Goal: Navigation & Orientation: Go to known website

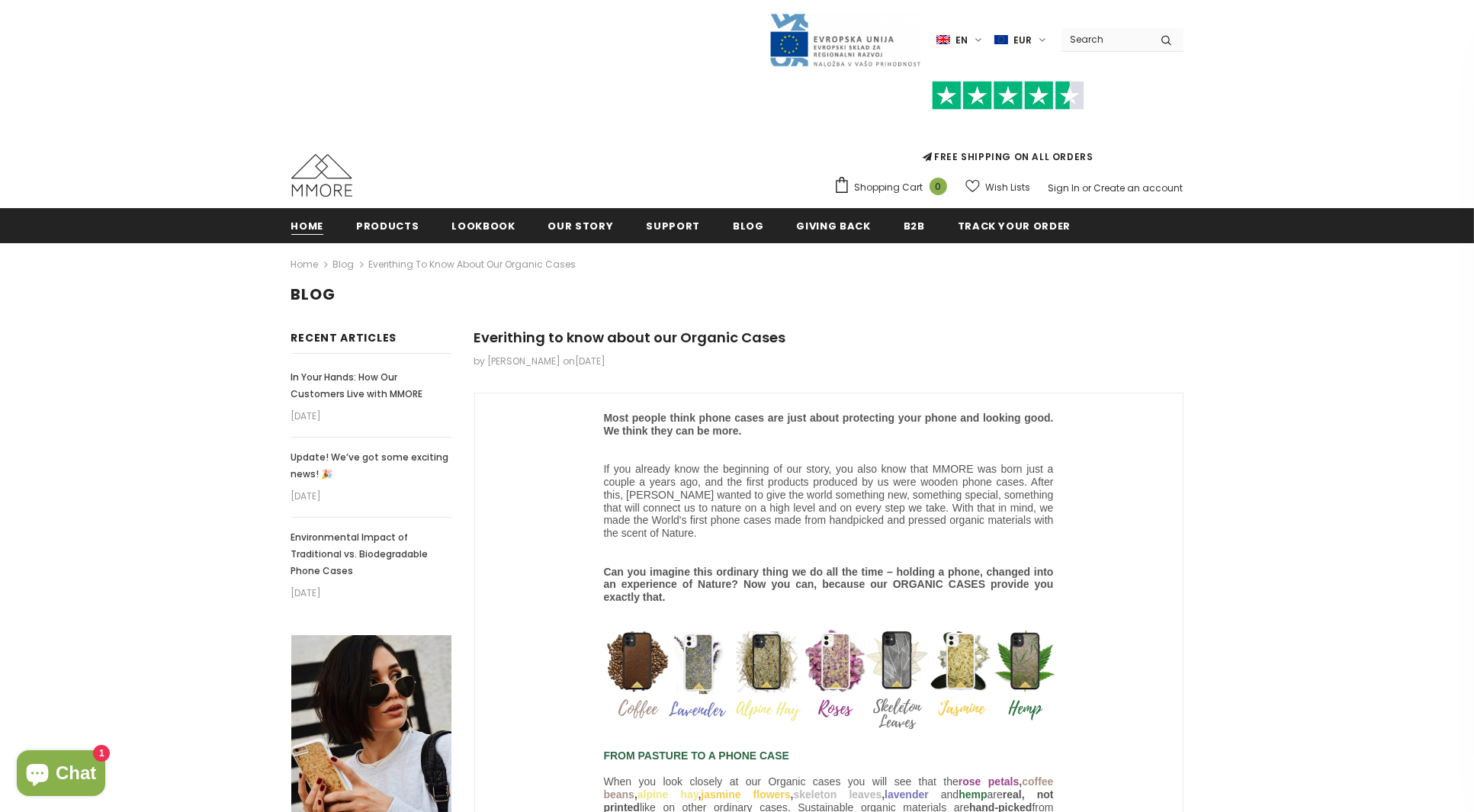
click at [309, 218] on span "Home" at bounding box center [308, 226] width 33 height 15
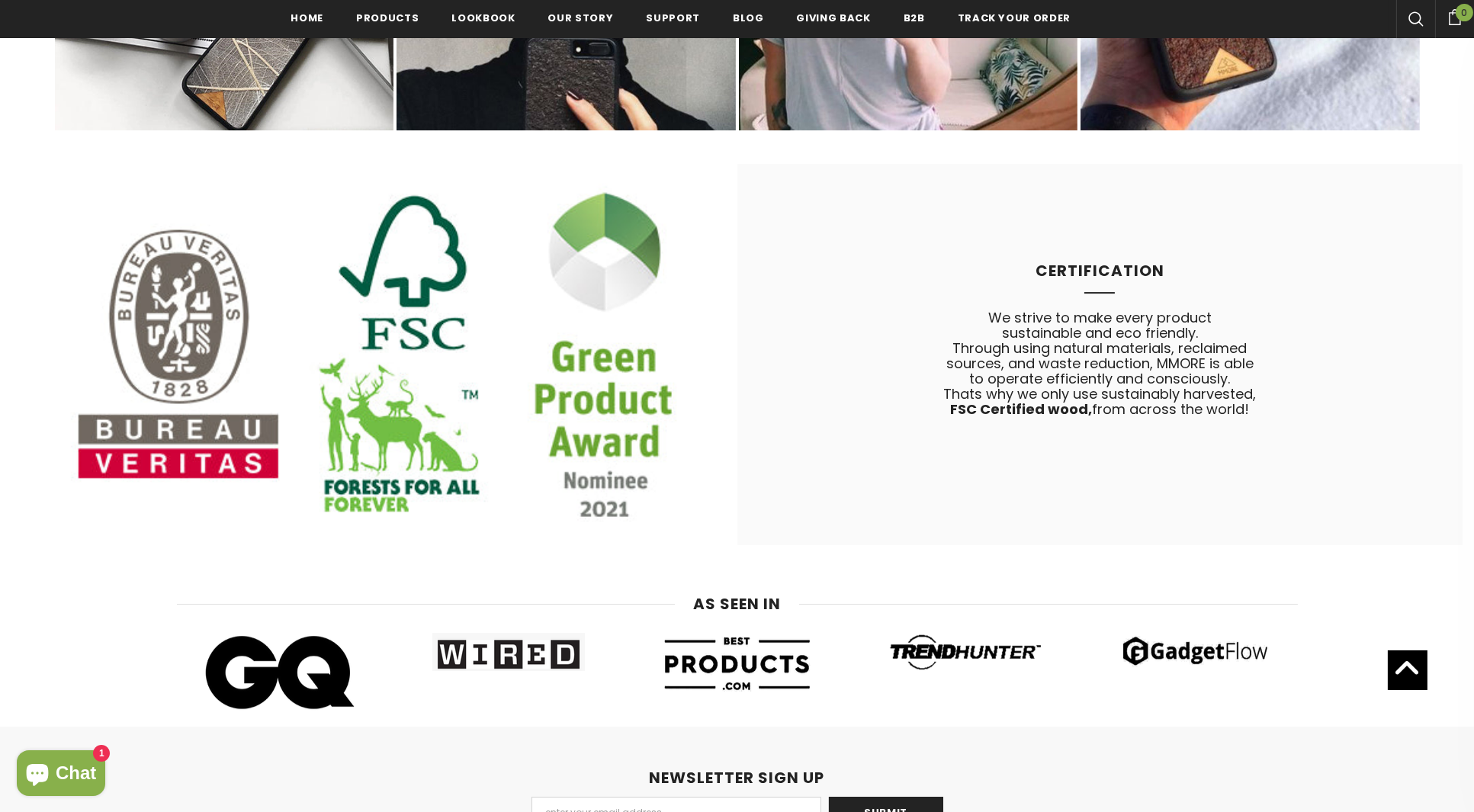
scroll to position [9377, 0]
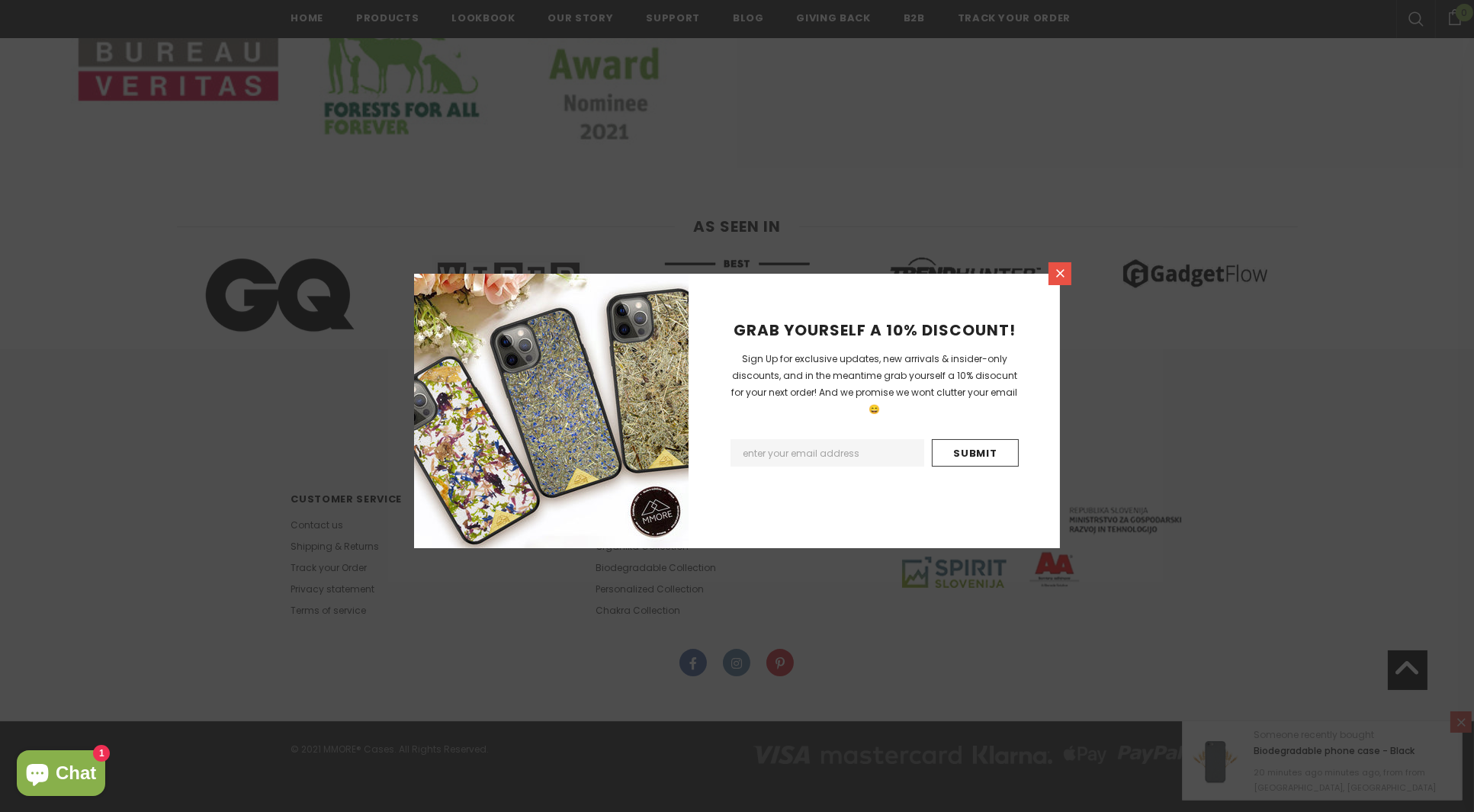
click at [1056, 273] on icon at bounding box center [1060, 273] width 13 height 13
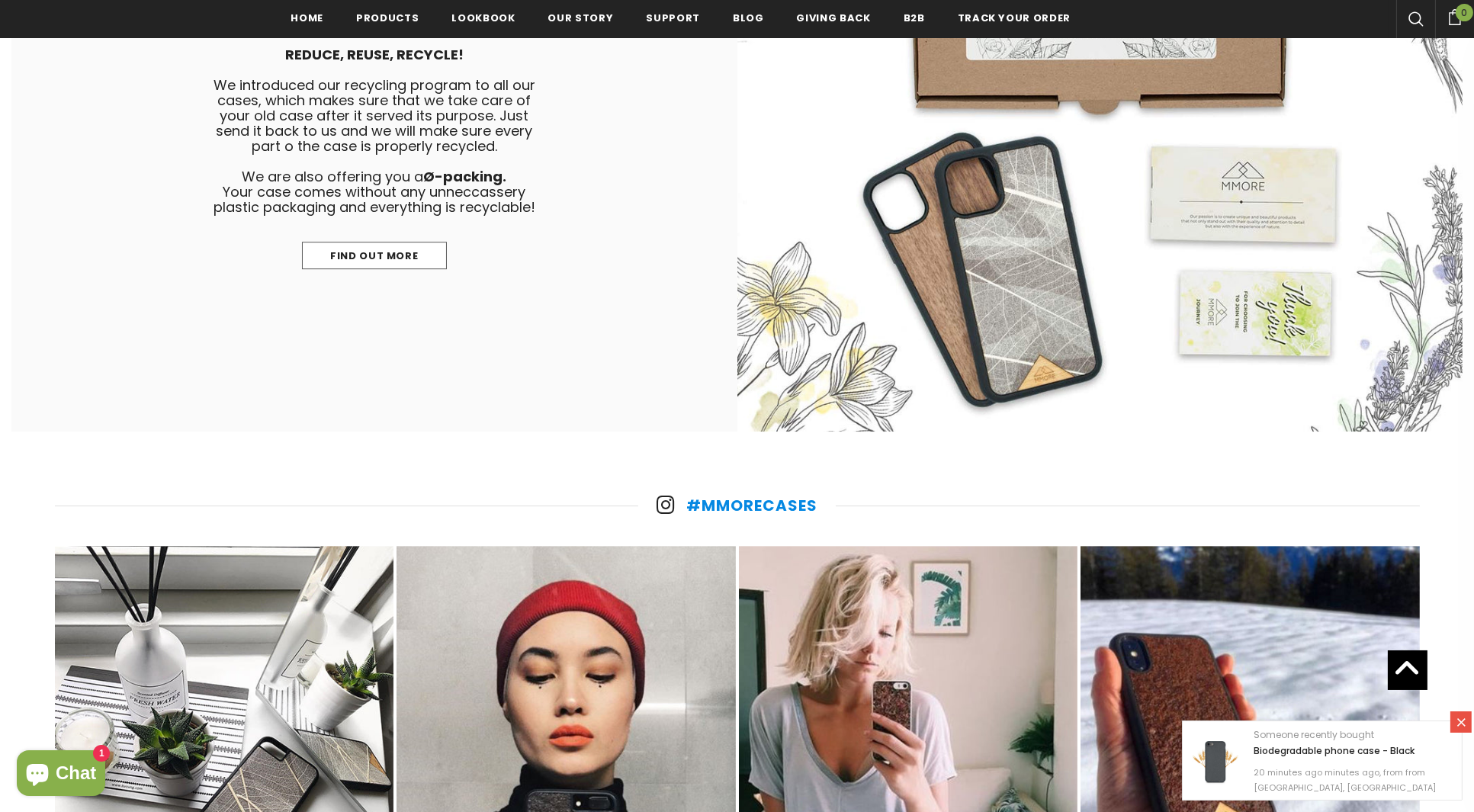
scroll to position [8234, 0]
